Goal: Task Accomplishment & Management: Use online tool/utility

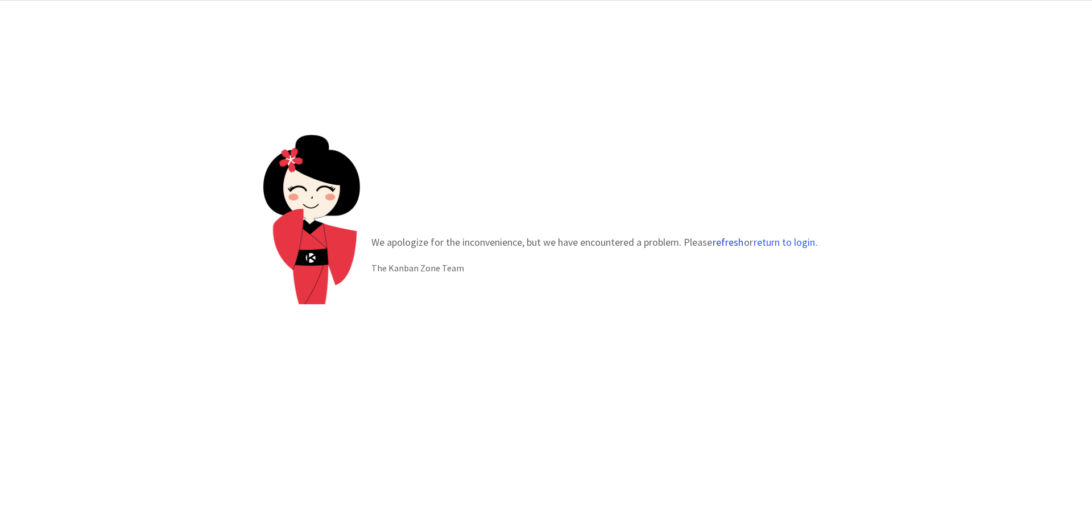
click at [734, 243] on button "refresh" at bounding box center [728, 242] width 32 height 11
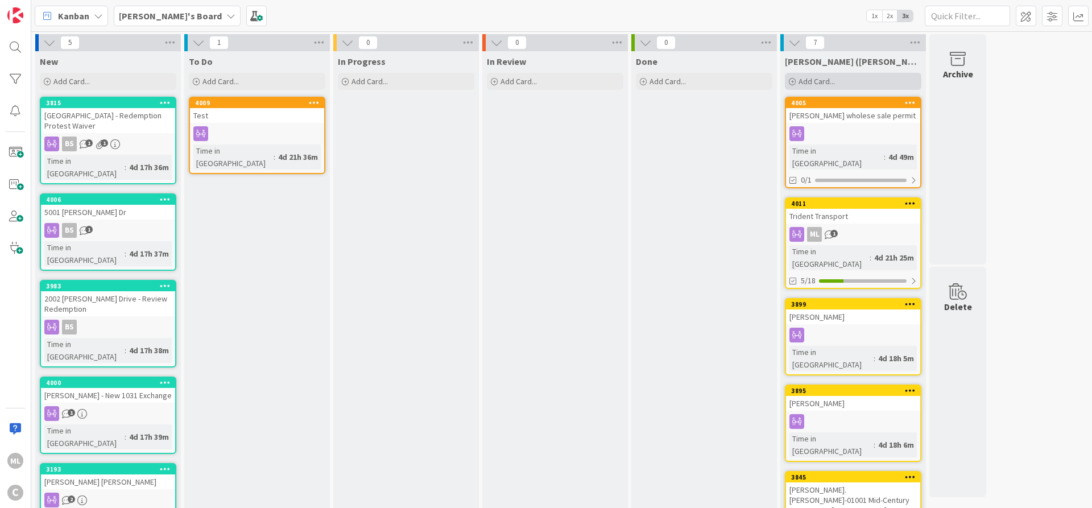
click at [815, 82] on span "Add Card..." at bounding box center [816, 81] width 36 height 10
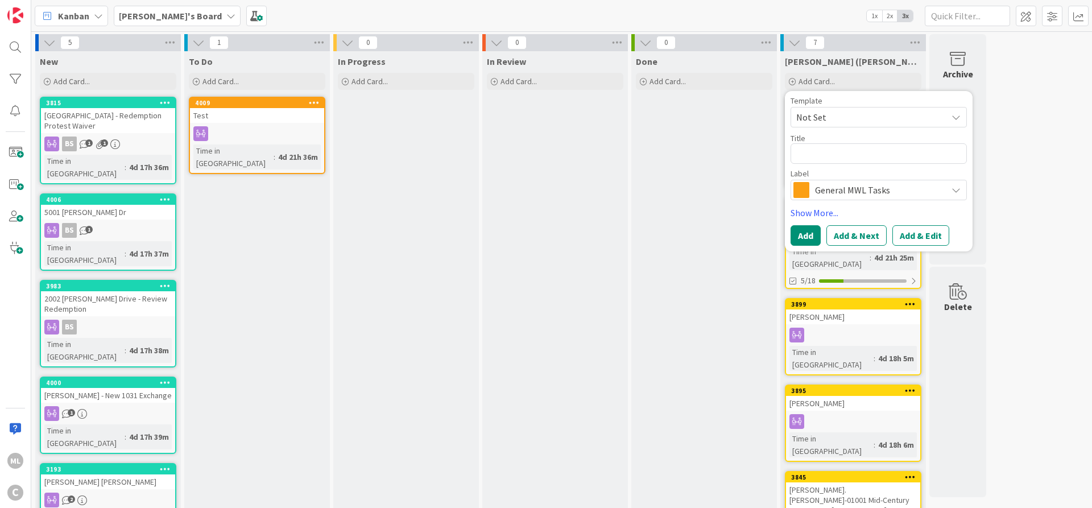
type textarea "x"
type textarea "T"
type textarea "x"
type textarea "Tr"
type textarea "x"
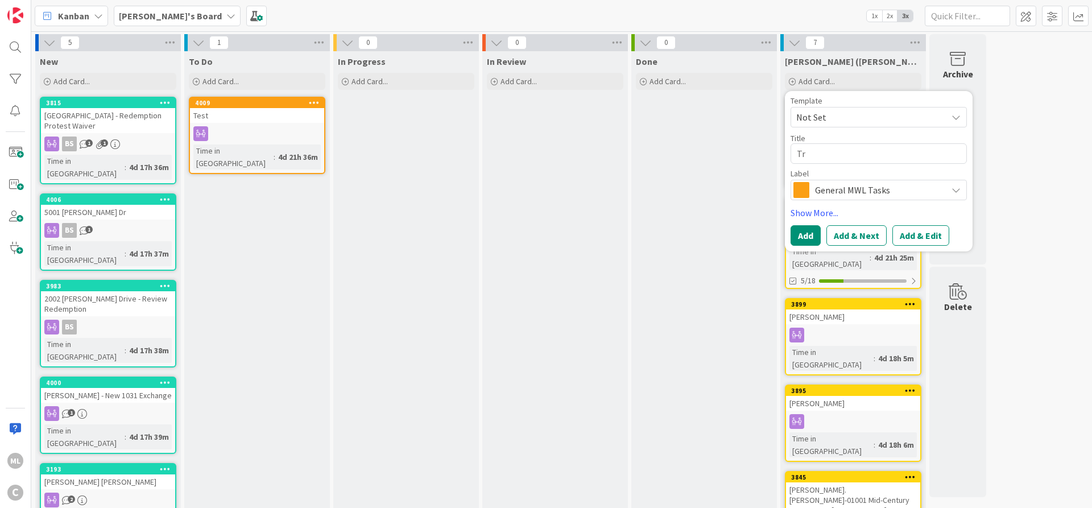
type textarea "Tre"
type textarea "x"
type textarea "Trev"
type textarea "x"
type textarea "Trevo"
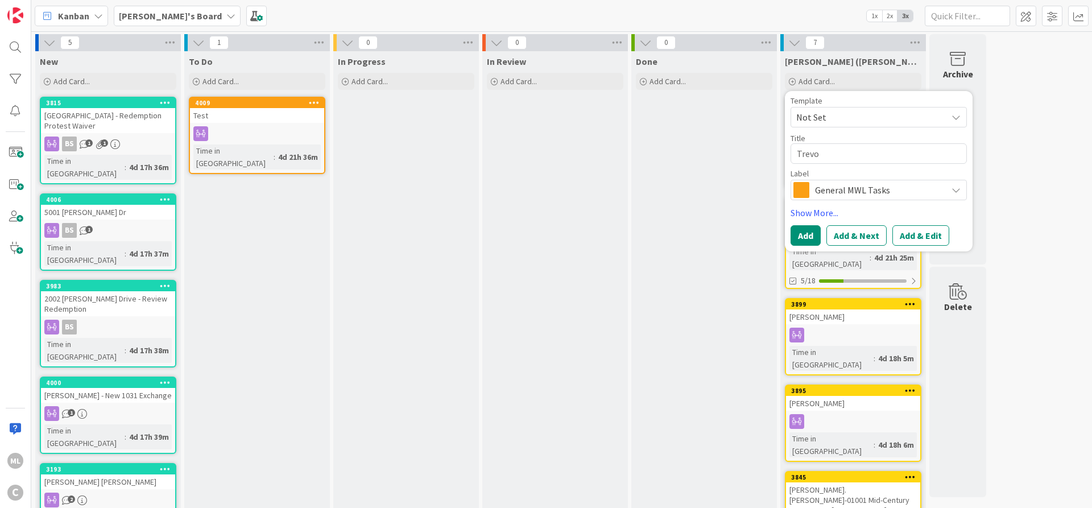
type textarea "x"
type textarea "Trevor"
type textarea "x"
type textarea "Trevor"
type textarea "x"
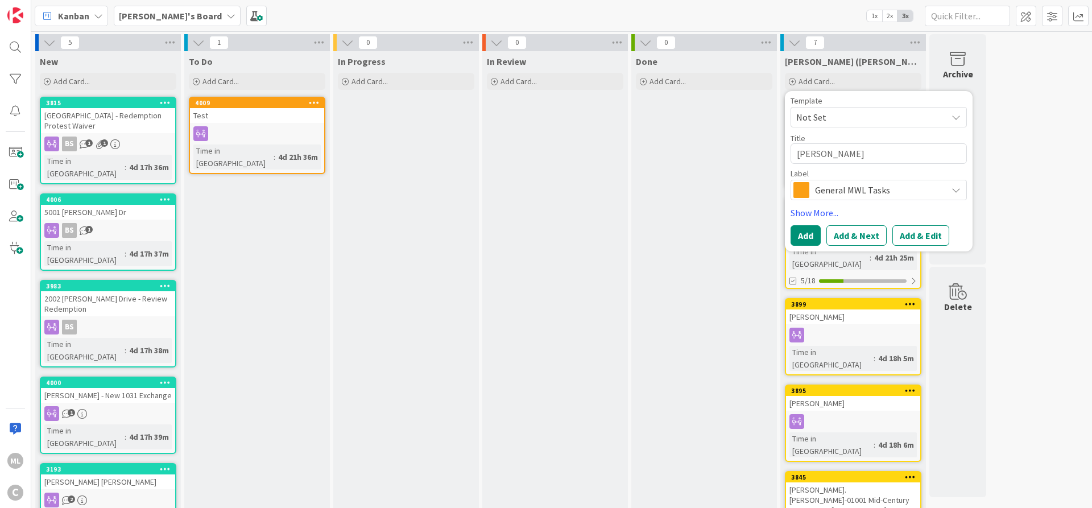
type textarea "Trevor H"
type textarea "x"
type textarea "Trevor Hi"
type textarea "x"
type textarea "Trevor Hil"
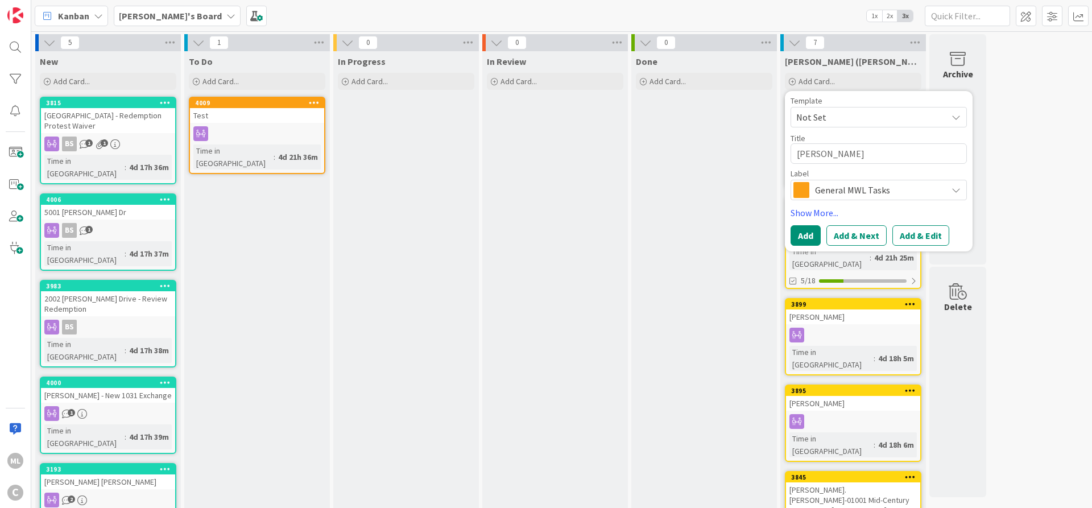
type textarea "x"
type textarea "Trevor Hill"
click at [803, 235] on button "Add" at bounding box center [805, 235] width 30 height 20
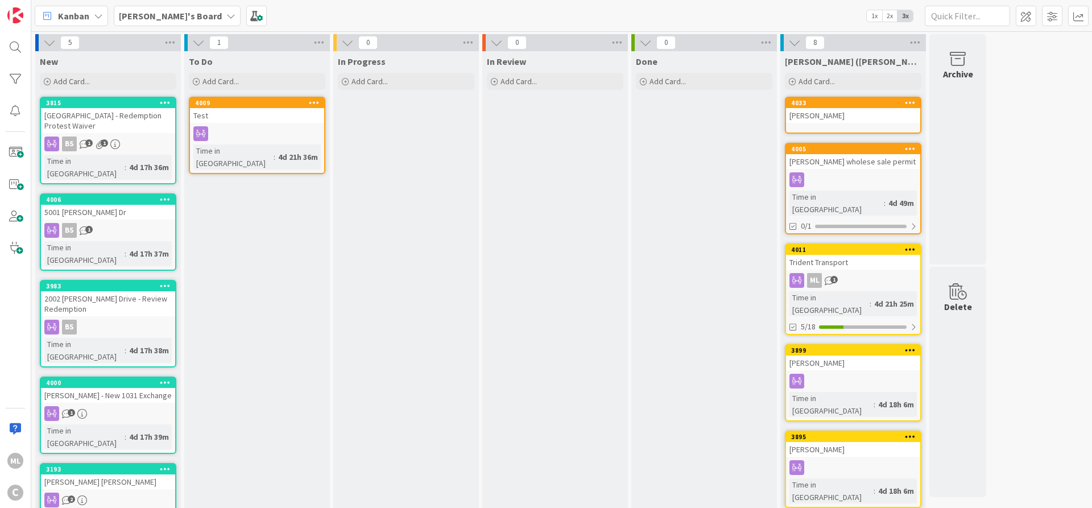
click at [822, 112] on div "Trevor Hill" at bounding box center [853, 115] width 134 height 15
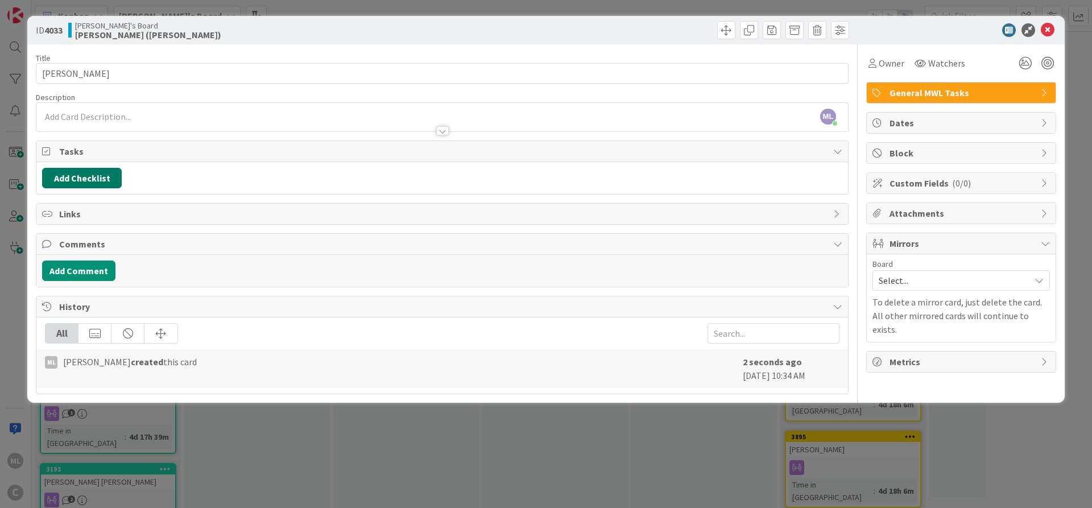
drag, startPoint x: 77, startPoint y: 172, endPoint x: 85, endPoint y: 177, distance: 9.0
click at [77, 172] on button "Add Checklist" at bounding box center [82, 178] width 80 height 20
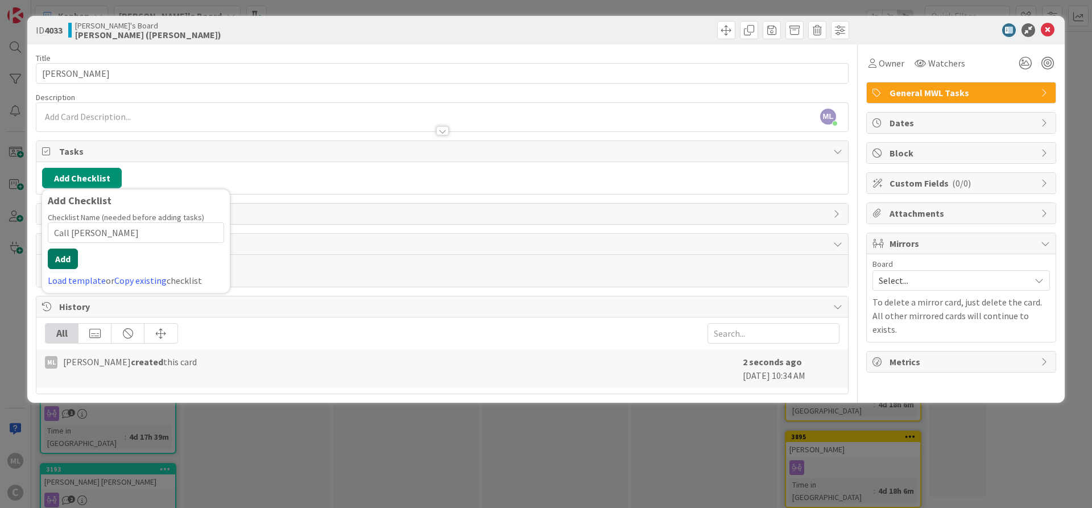
type input "Call Trevor Hill"
click at [61, 262] on button "Add" at bounding box center [63, 258] width 30 height 20
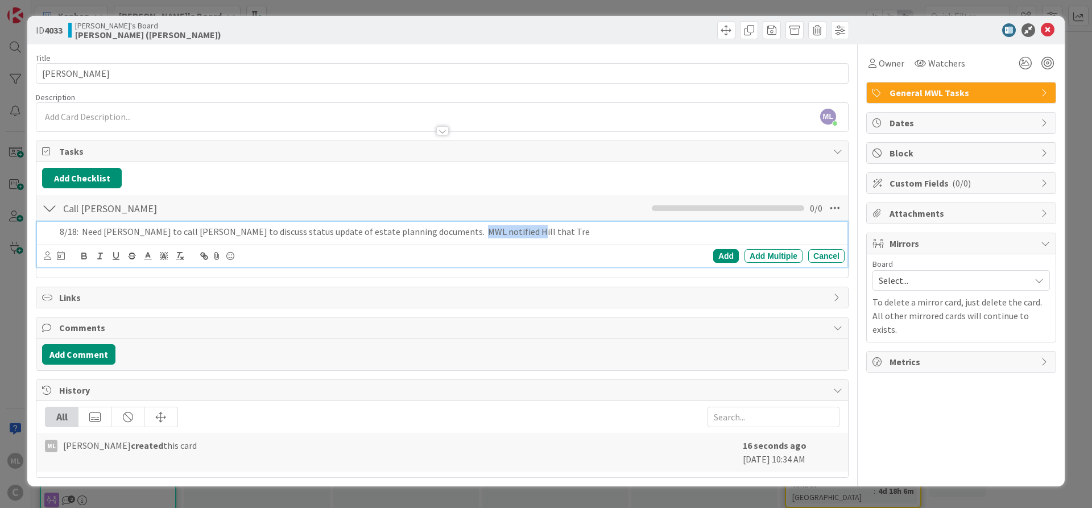
drag, startPoint x: 495, startPoint y: 233, endPoint x: 449, endPoint y: 237, distance: 45.7
click at [449, 237] on p "8/18: Need LAM to call Trevor Hill to discuss status update of estate planning …" at bounding box center [450, 231] width 780 height 13
click at [451, 237] on p "8/18: Need LAM to call Trevor Hill to discuss status update of estate planning …" at bounding box center [450, 231] width 780 height 13
drag, startPoint x: 492, startPoint y: 231, endPoint x: 451, endPoint y: 233, distance: 40.4
click at [451, 233] on p "8/18: Need LAM to call Trevor Hill to discuss status update of estate planning …" at bounding box center [450, 231] width 780 height 13
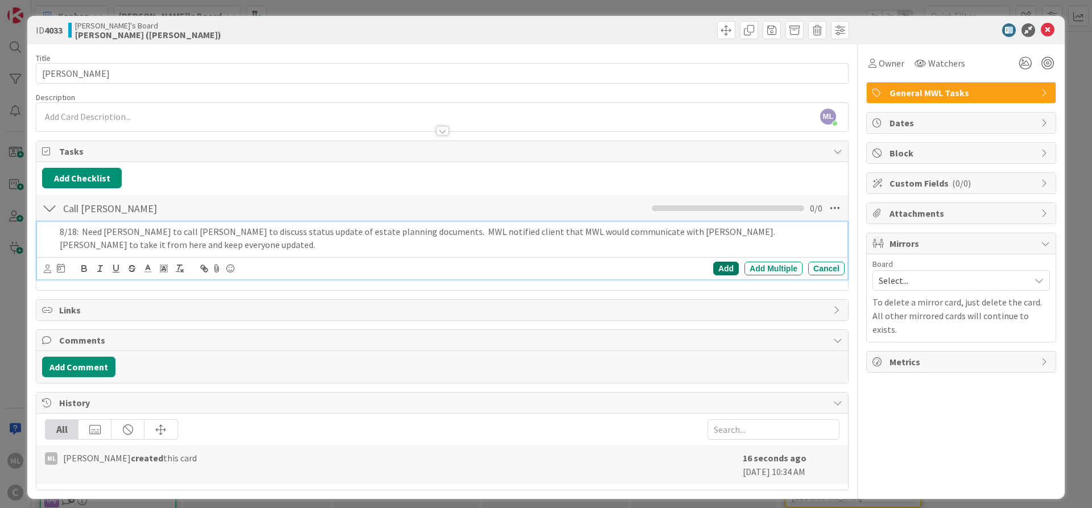
click at [716, 262] on div "Add" at bounding box center [726, 269] width 26 height 14
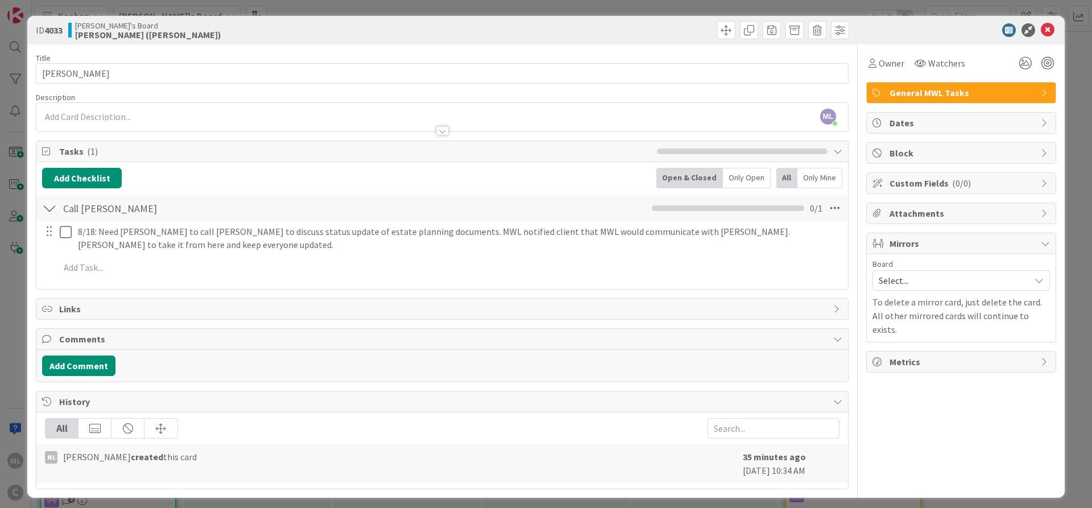
click at [1038, 243] on div "Mirrors" at bounding box center [961, 243] width 189 height 21
click at [1038, 243] on div "Mirrors" at bounding box center [961, 243] width 189 height 20
click at [957, 276] on span "Select..." at bounding box center [952, 280] width 146 height 16
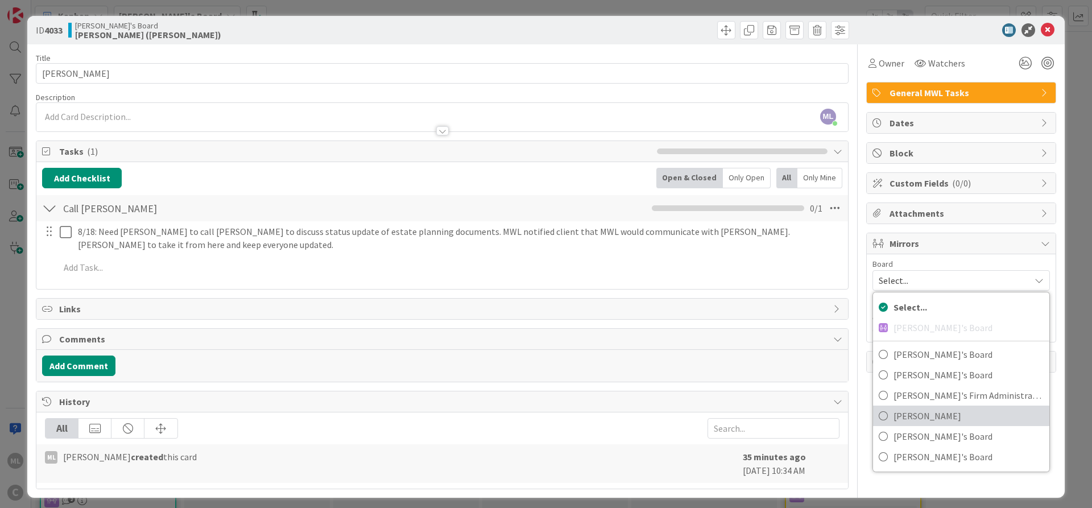
click at [915, 423] on span "Lee Mangum" at bounding box center [968, 415] width 150 height 17
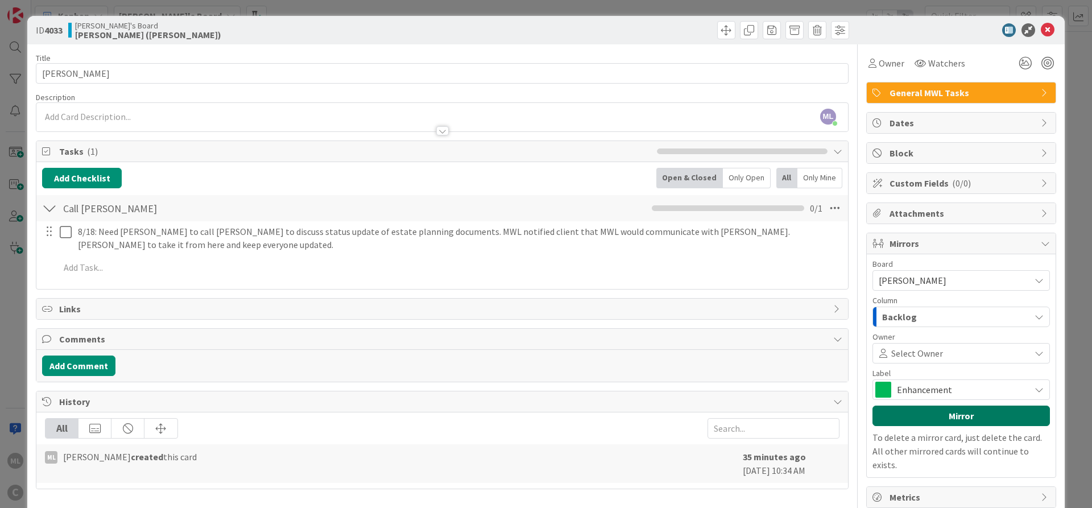
click at [963, 412] on button "Mirror" at bounding box center [960, 415] width 177 height 20
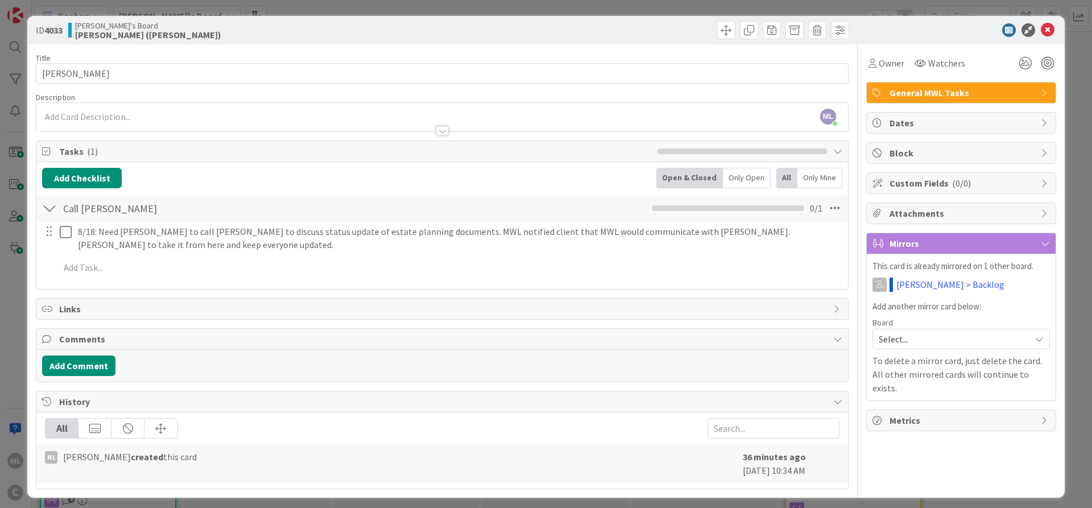
click at [912, 331] on span "Select..." at bounding box center [952, 339] width 146 height 16
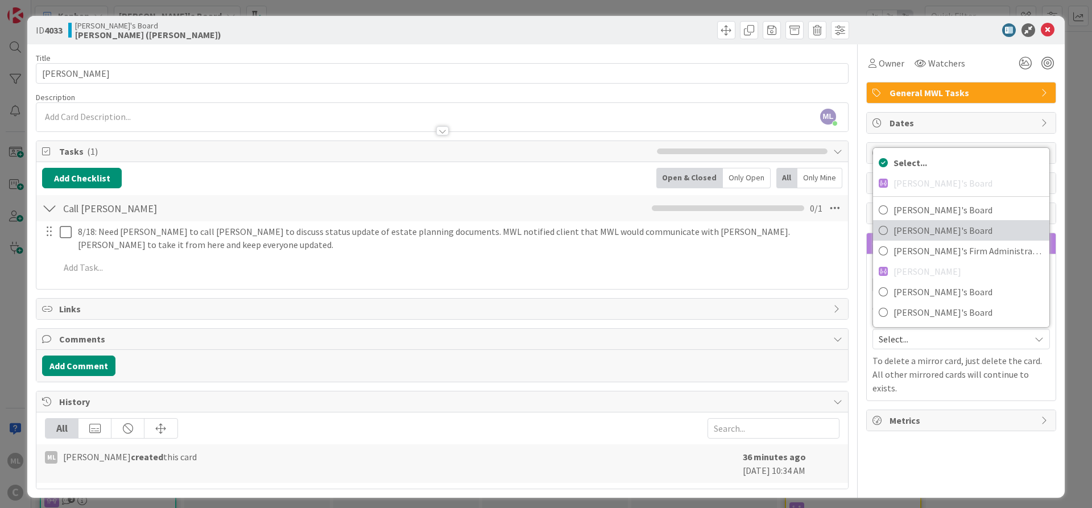
scroll to position [6, 0]
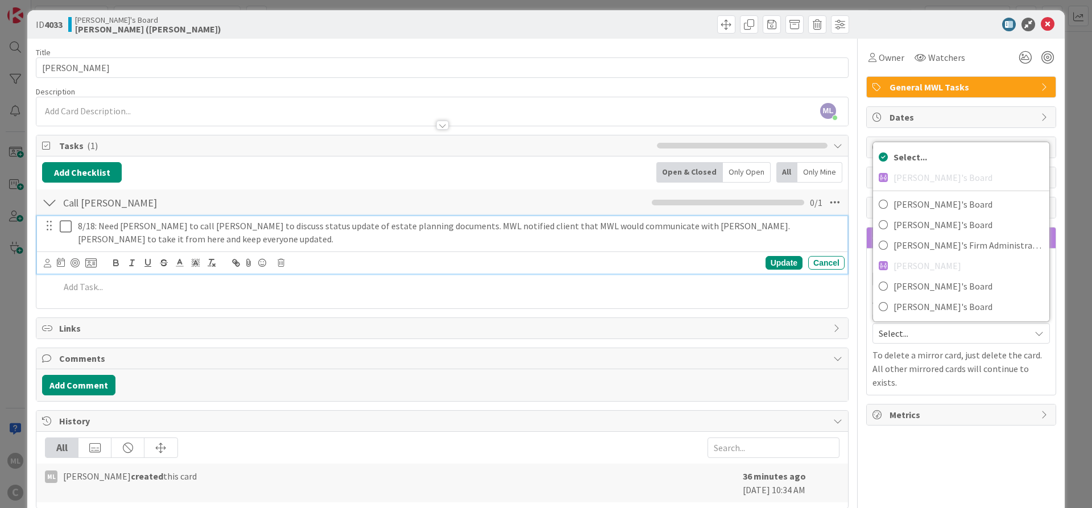
click at [126, 234] on p "8/18: Need LAM to call Trevor Hill to discuss status update of estate planning …" at bounding box center [459, 232] width 762 height 26
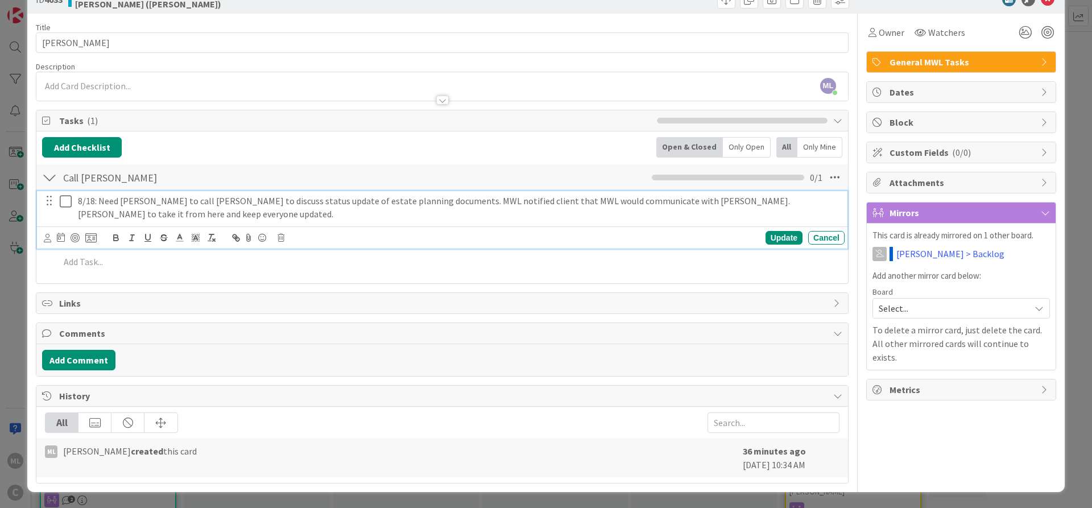
scroll to position [0, 0]
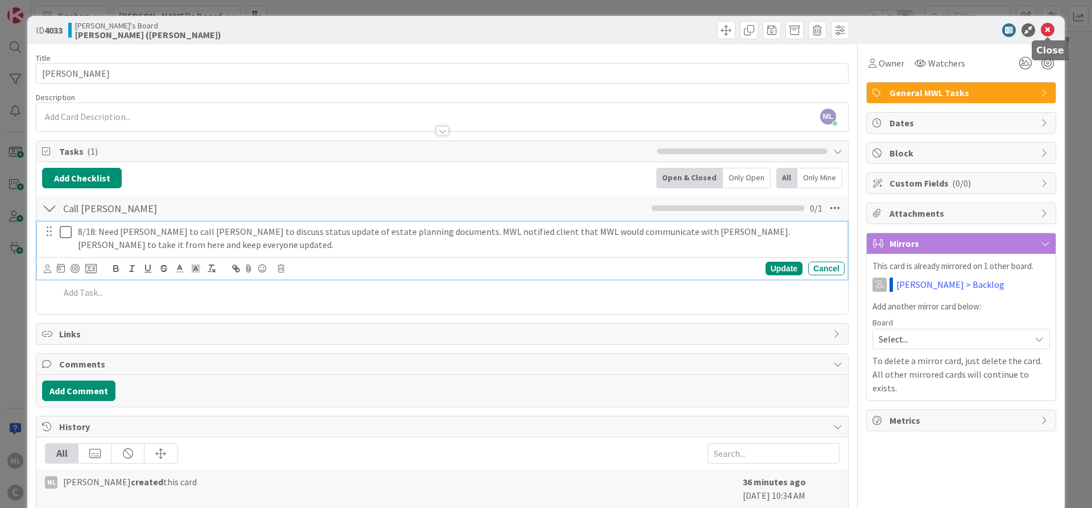
click at [1048, 28] on icon at bounding box center [1048, 30] width 14 height 14
